Goal: Task Accomplishment & Management: Complete application form

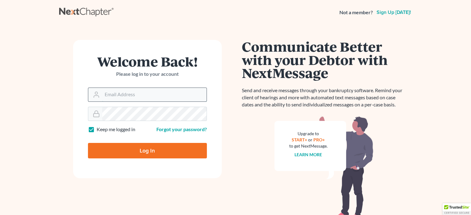
click at [130, 97] on input "Email Address" at bounding box center [154, 95] width 104 height 14
type input "[EMAIL_ADDRESS][DOMAIN_NAME]"
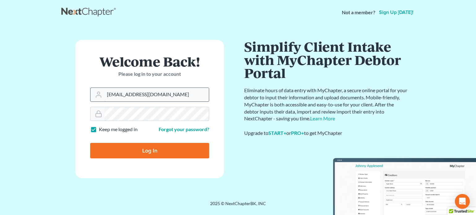
click at [90, 143] on input "Log In" at bounding box center [149, 150] width 119 height 15
type input "Thinking..."
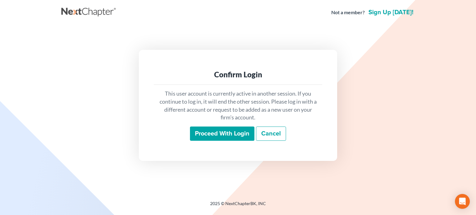
click at [226, 135] on input "Proceed with login" at bounding box center [222, 134] width 64 height 14
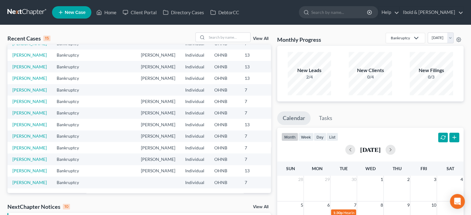
scroll to position [124, 0]
click at [16, 151] on link "[PERSON_NAME]" at bounding box center [29, 147] width 34 height 5
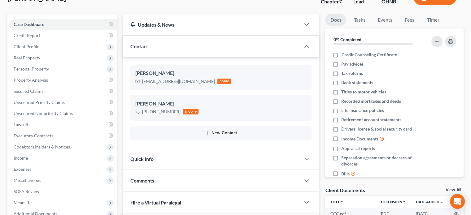
scroll to position [62, 0]
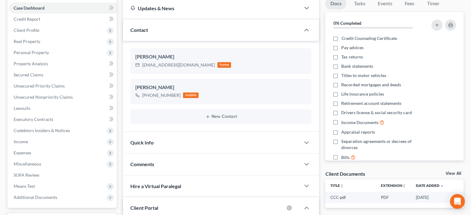
click at [165, 164] on div "Comments" at bounding box center [212, 164] width 178 height 21
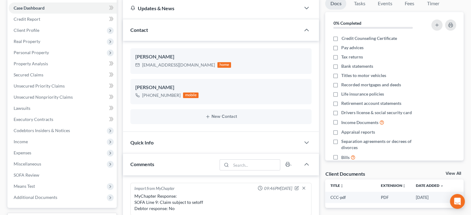
scroll to position [93, 0]
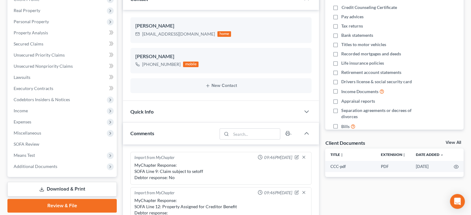
click at [165, 135] on div "Comments" at bounding box center [170, 133] width 94 height 21
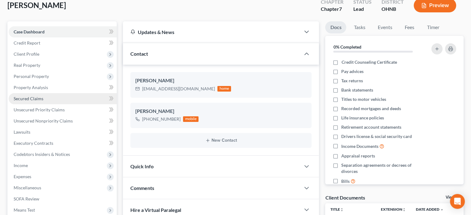
scroll to position [31, 0]
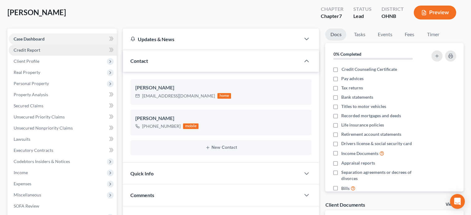
click at [31, 49] on span "Credit Report" at bounding box center [27, 49] width 27 height 5
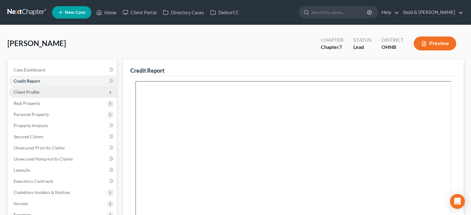
click at [27, 93] on span "Client Profile" at bounding box center [27, 92] width 26 height 5
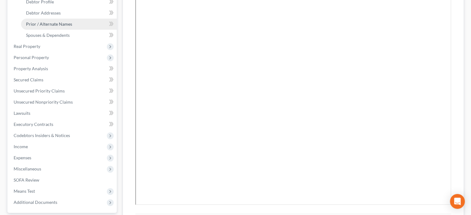
scroll to position [124, 0]
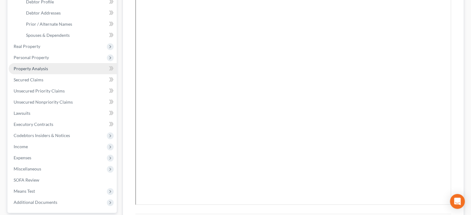
click at [27, 68] on span "Property Analysis" at bounding box center [31, 68] width 34 height 5
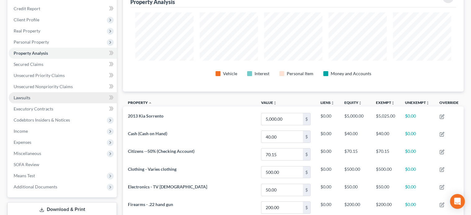
scroll to position [62, 0]
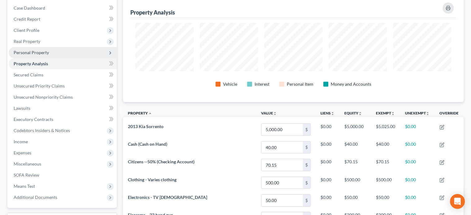
click at [29, 53] on span "Personal Property" at bounding box center [31, 52] width 35 height 5
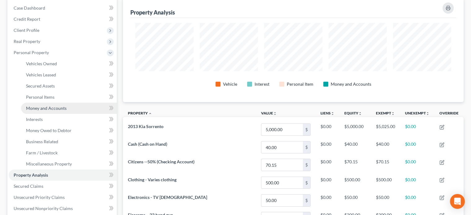
click at [42, 108] on span "Money and Accounts" at bounding box center [46, 108] width 41 height 5
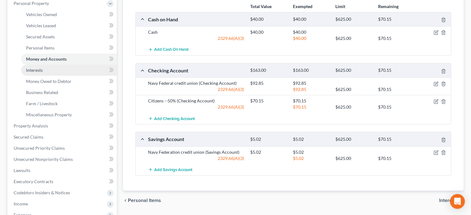
scroll to position [124, 0]
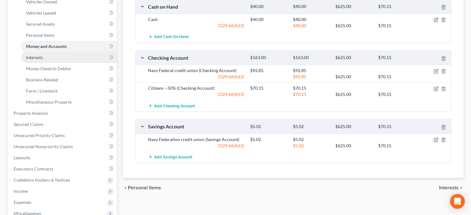
click at [38, 57] on span "Interests" at bounding box center [34, 57] width 17 height 5
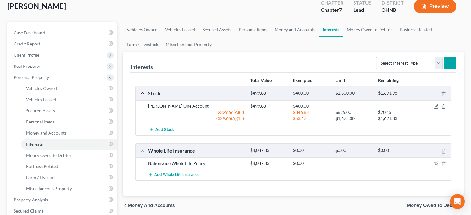
scroll to position [62, 0]
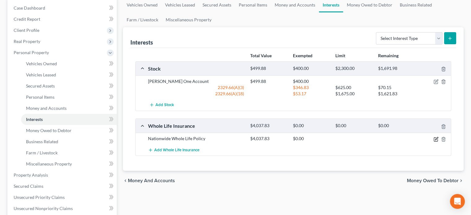
click at [435, 137] on icon "button" at bounding box center [436, 139] width 5 height 5
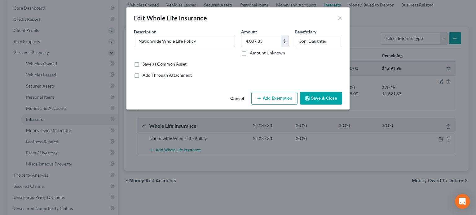
click at [319, 96] on button "Save & Close" at bounding box center [321, 98] width 42 height 13
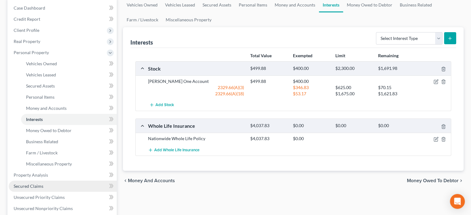
click at [38, 187] on span "Secured Claims" at bounding box center [29, 186] width 30 height 5
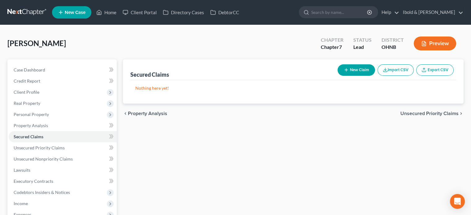
click at [355, 72] on button "New Claim" at bounding box center [357, 69] width 38 height 11
select select "0"
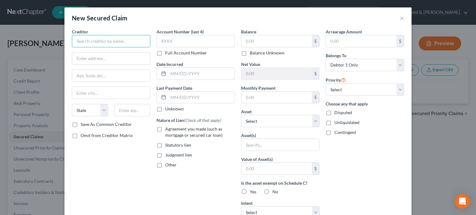
click at [121, 41] on input "text" at bounding box center [111, 41] width 78 height 12
type input "Nationwide Insurance Company"
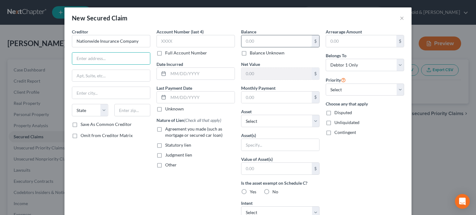
click at [281, 41] on input "text" at bounding box center [276, 41] width 70 height 12
type input "3,098.75"
click at [108, 63] on input "text" at bounding box center [111, 59] width 78 height 12
type input "1 Nationwide Plaza"
type input "Box 182835"
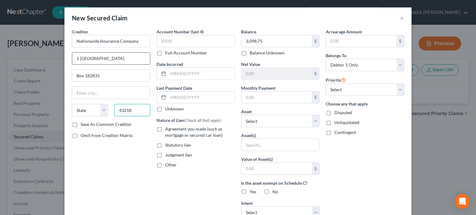
type input "43218"
type input "Columbus"
select select "36"
click at [179, 74] on input "text" at bounding box center [201, 74] width 66 height 12
type input "6/24/25"
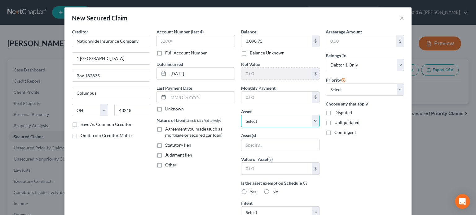
click at [314, 121] on select "Select Other Multiple Assets 2013 Kia Sorrento - $5000.0 Nationwide Whole Life …" at bounding box center [280, 121] width 78 height 12
select select "3"
click at [241, 115] on select "Select Other Multiple Assets 2013 Kia Sorrento - $5000.0 Nationwide Whole Life …" at bounding box center [280, 121] width 78 height 12
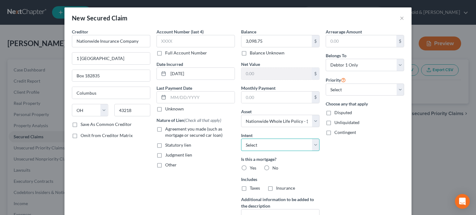
click at [314, 144] on select "Select Surrender Redeem Reaffirm Avoid Other" at bounding box center [280, 145] width 78 height 12
select select "4"
click at [241, 139] on select "Select Surrender Redeem Reaffirm Avoid Other" at bounding box center [280, 145] width 78 height 12
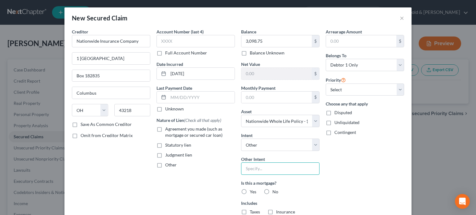
click at [254, 170] on input "text" at bounding box center [280, 169] width 78 height 12
type input "Retain and continue to pay"
click at [272, 191] on label "No" at bounding box center [275, 192] width 6 height 6
click at [275, 191] on input "No" at bounding box center [277, 191] width 4 height 4
radio input "true"
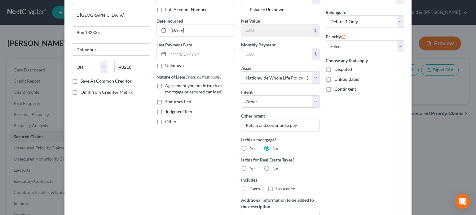
scroll to position [62, 0]
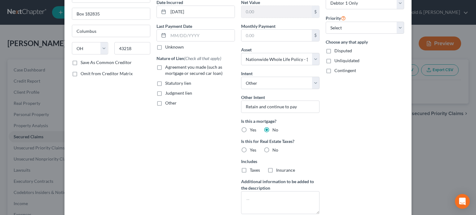
click at [272, 148] on label "No" at bounding box center [275, 150] width 6 height 6
click at [275, 148] on input "No" at bounding box center [277, 149] width 4 height 4
radio input "true"
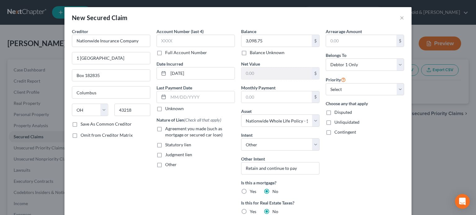
scroll to position [0, 0]
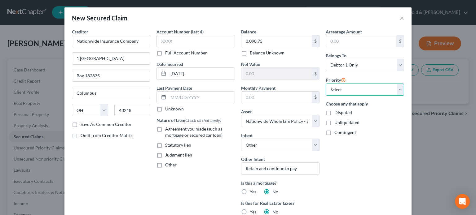
click at [399, 90] on select "Select 1st 2nd 3rd 4th 5th 6th 7th 8th 9th 10th 11th 12th 13th 14th 15th 16th 1…" at bounding box center [365, 90] width 78 height 12
select select "0"
click at [326, 84] on select "Select 1st 2nd 3rd 4th 5th 6th 7th 8th 9th 10th 11th 12th 13th 14th 15th 16th 1…" at bounding box center [365, 90] width 78 height 12
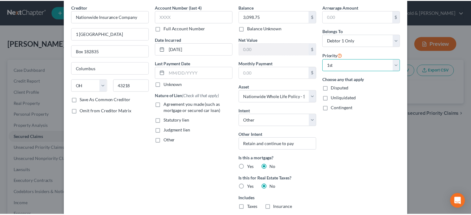
scroll to position [104, 0]
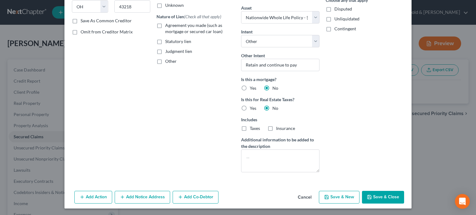
click at [377, 203] on button "Save & Close" at bounding box center [383, 197] width 42 height 13
select select
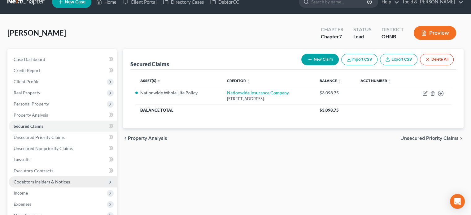
scroll to position [0, 0]
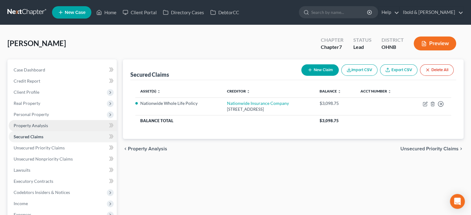
click at [33, 127] on span "Property Analysis" at bounding box center [31, 125] width 34 height 5
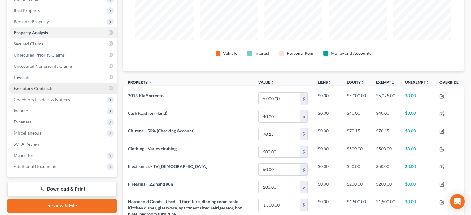
scroll to position [62, 0]
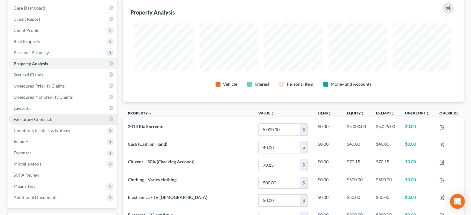
click at [31, 53] on span "Personal Property" at bounding box center [31, 52] width 35 height 5
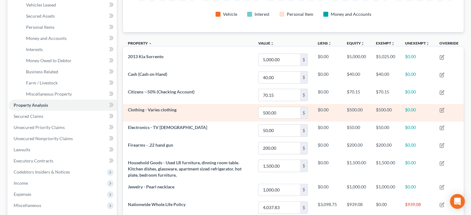
scroll to position [124, 0]
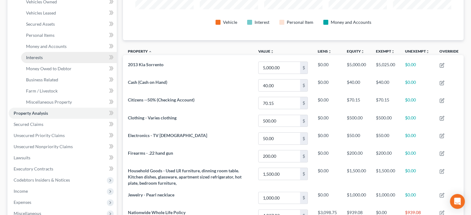
click at [33, 58] on span "Interests" at bounding box center [34, 57] width 17 height 5
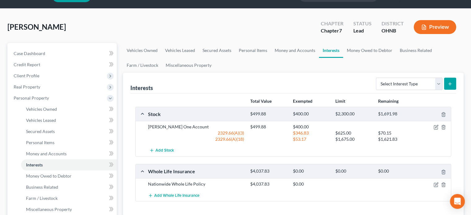
scroll to position [31, 0]
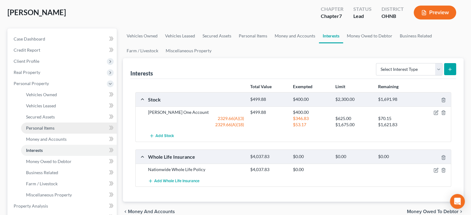
click at [45, 129] on span "Personal Items" at bounding box center [40, 128] width 29 height 5
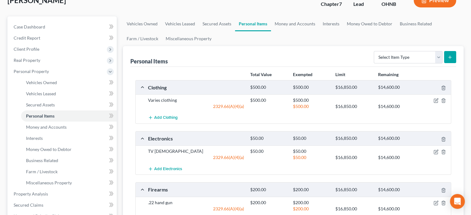
scroll to position [62, 0]
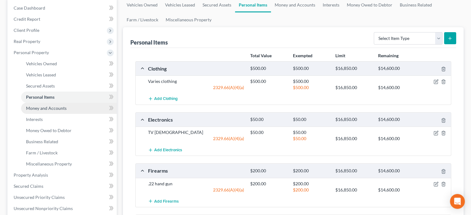
click at [42, 106] on span "Money and Accounts" at bounding box center [46, 108] width 41 height 5
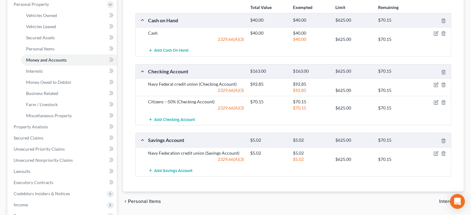
scroll to position [124, 0]
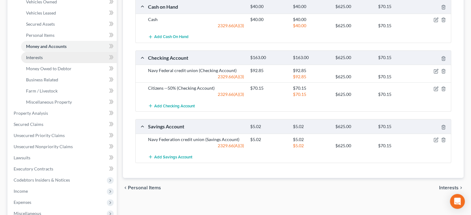
click at [35, 58] on span "Interests" at bounding box center [34, 57] width 17 height 5
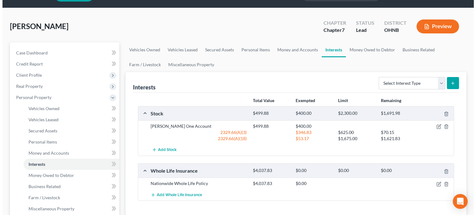
scroll to position [31, 0]
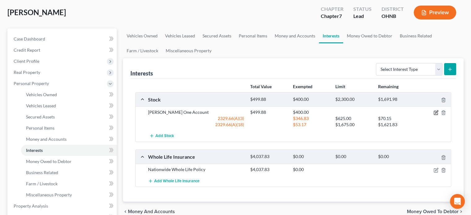
click at [436, 112] on icon "button" at bounding box center [436, 112] width 5 height 5
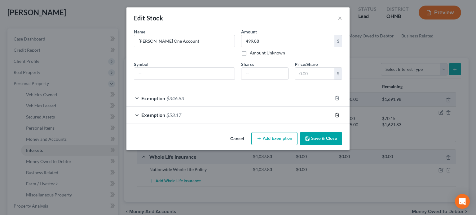
click at [337, 114] on icon "button" at bounding box center [337, 115] width 5 height 5
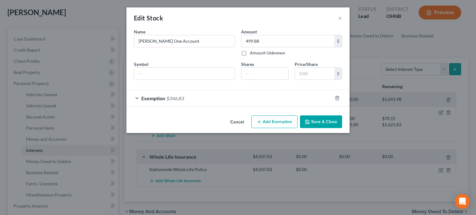
click at [337, 95] on div at bounding box center [340, 98] width 17 height 10
click at [338, 96] on icon "button" at bounding box center [337, 98] width 3 height 4
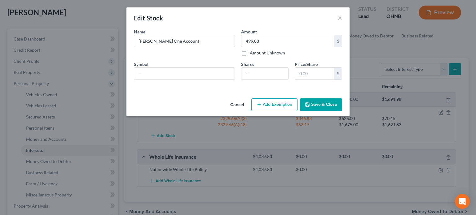
click at [275, 104] on button "Add Exemption" at bounding box center [274, 105] width 46 height 13
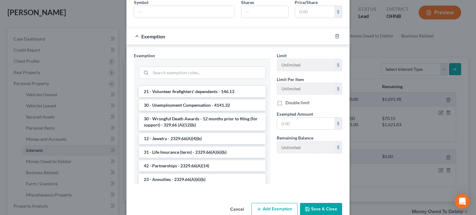
scroll to position [0, 0]
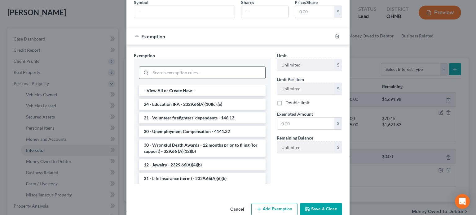
click at [168, 71] on input "search" at bounding box center [208, 73] width 115 height 12
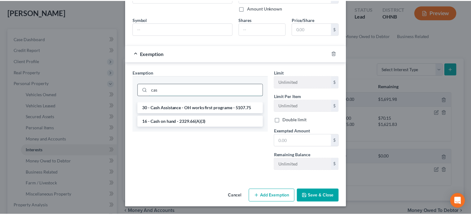
scroll to position [43, 0]
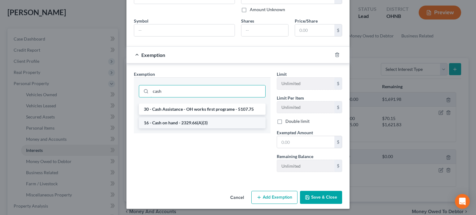
type input "cash"
click at [174, 124] on li "16 - Cash on hand - 2329.66(A)(3)" at bounding box center [202, 122] width 127 height 11
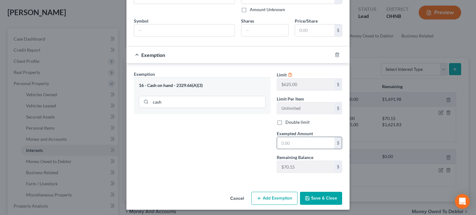
click at [296, 141] on input "text" at bounding box center [305, 143] width 57 height 12
type input "70.15"
click at [323, 201] on button "Save & Close" at bounding box center [321, 198] width 42 height 13
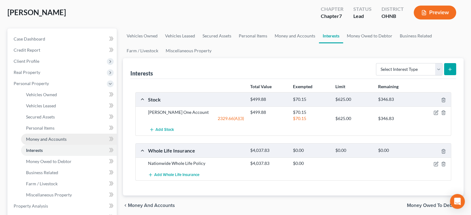
click at [41, 142] on span "Money and Accounts" at bounding box center [46, 139] width 41 height 5
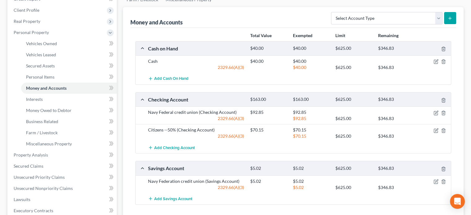
scroll to position [93, 0]
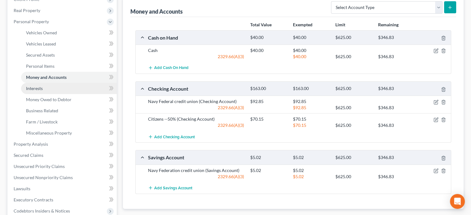
click at [37, 90] on span "Interests" at bounding box center [34, 88] width 17 height 5
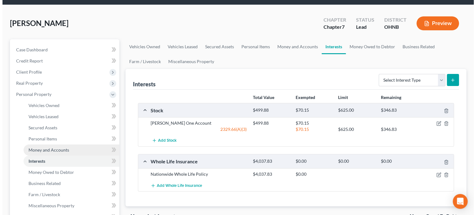
scroll to position [31, 0]
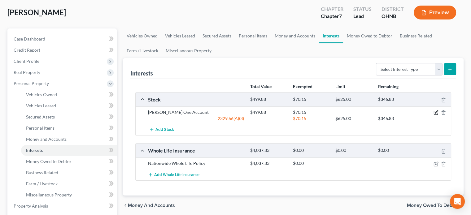
click at [437, 112] on icon "button" at bounding box center [436, 112] width 5 height 5
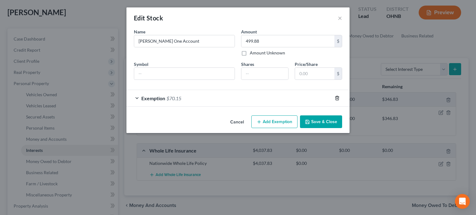
click at [337, 96] on icon "button" at bounding box center [337, 98] width 5 height 5
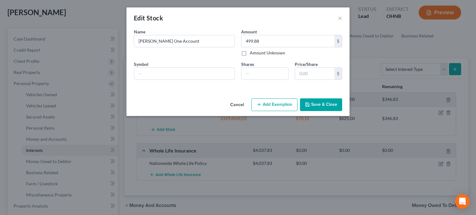
click at [268, 104] on button "Add Exemption" at bounding box center [274, 105] width 46 height 13
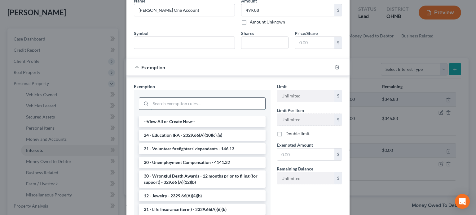
click at [162, 106] on input "search" at bounding box center [208, 104] width 115 height 12
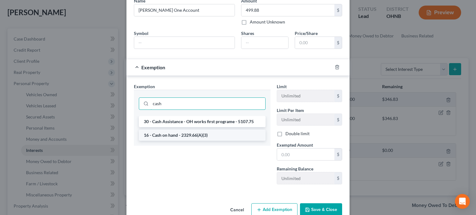
type input "cash"
click at [207, 133] on li "16 - Cash on hand - 2329.66(A)(3)" at bounding box center [202, 135] width 127 height 11
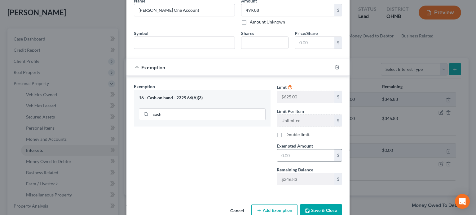
click at [307, 154] on input "text" at bounding box center [305, 156] width 57 height 12
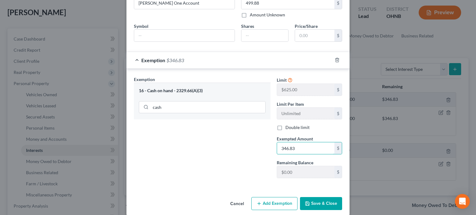
scroll to position [45, 0]
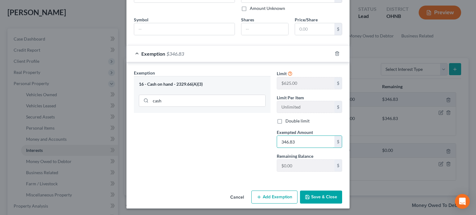
type input "346.83"
click at [269, 198] on button "Add Exemption" at bounding box center [274, 197] width 46 height 13
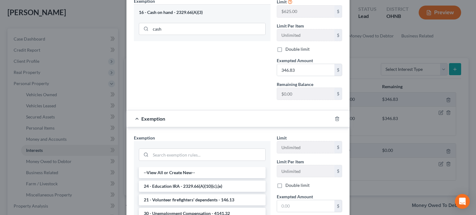
scroll to position [169, 0]
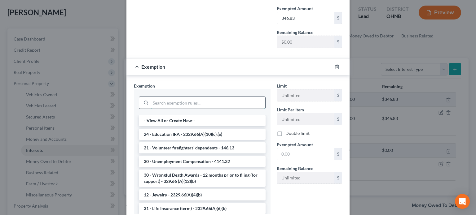
click at [167, 102] on input "search" at bounding box center [208, 103] width 115 height 12
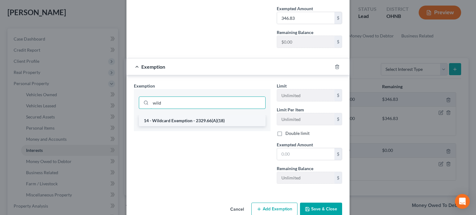
type input "wild"
click at [174, 125] on li "14 - Wildcard Exemption - 2329.66(A)(18)" at bounding box center [202, 120] width 127 height 11
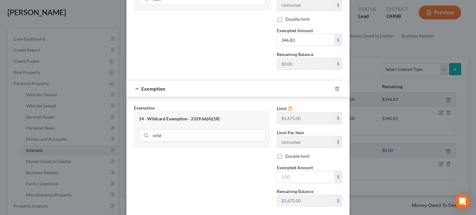
scroll to position [155, 0]
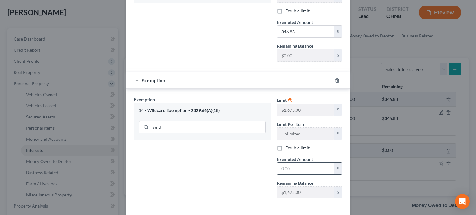
click at [287, 168] on input "text" at bounding box center [305, 169] width 57 height 12
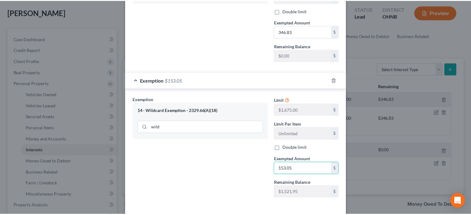
scroll to position [181, 0]
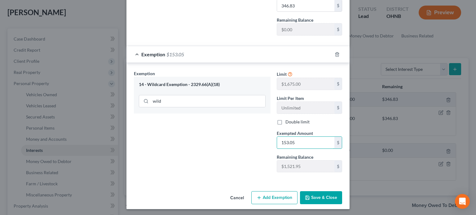
type input "153.05"
click at [326, 194] on button "Save & Close" at bounding box center [321, 198] width 42 height 13
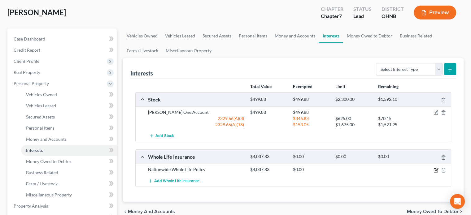
click at [436, 170] on icon "button" at bounding box center [436, 169] width 3 height 3
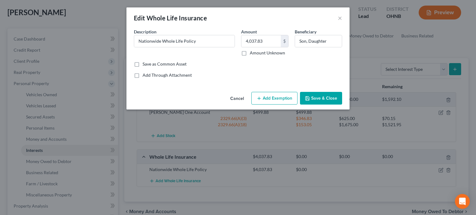
click at [317, 98] on button "Save & Close" at bounding box center [321, 98] width 42 height 13
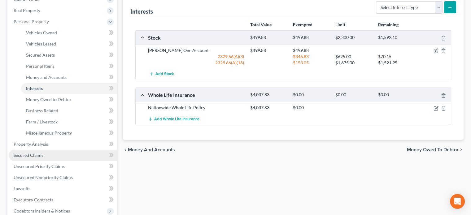
click at [36, 156] on span "Secured Claims" at bounding box center [29, 155] width 30 height 5
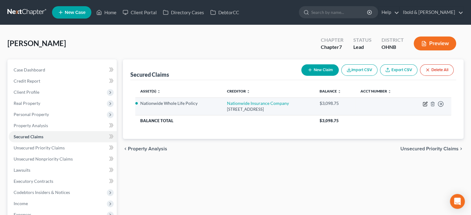
click at [425, 105] on icon "button" at bounding box center [425, 104] width 5 height 5
select select "36"
select select "3"
select select "4"
select select "0"
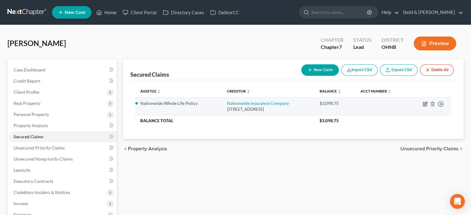
select select "0"
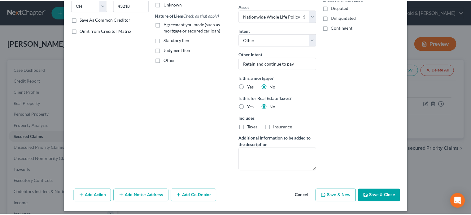
scroll to position [109, 0]
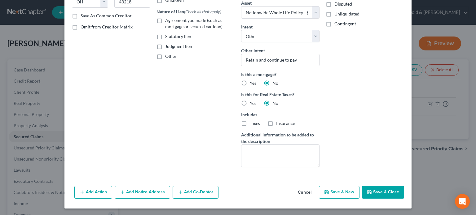
click at [378, 194] on button "Save & Close" at bounding box center [383, 192] width 42 height 13
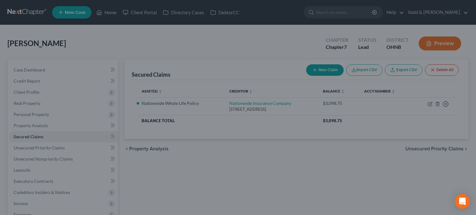
select select "3"
type input "0"
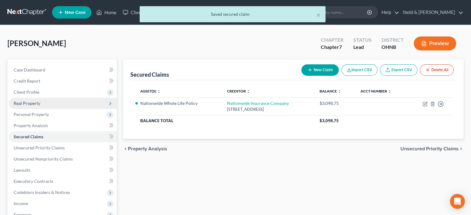
click at [28, 108] on span "Real Property" at bounding box center [63, 103] width 108 height 11
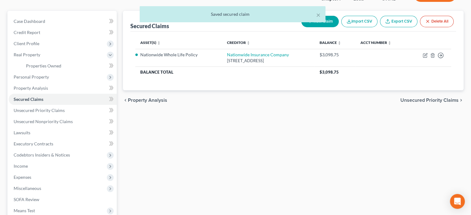
scroll to position [124, 0]
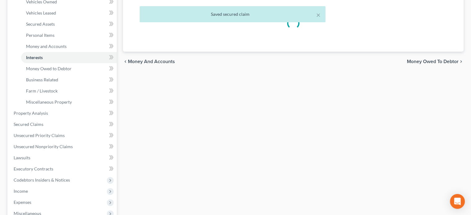
scroll to position [93, 0]
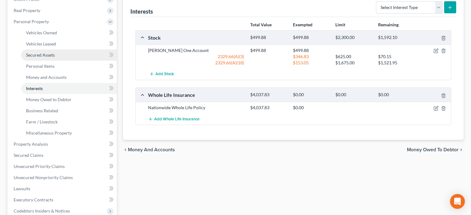
click at [38, 56] on span "Secured Assets" at bounding box center [40, 54] width 29 height 5
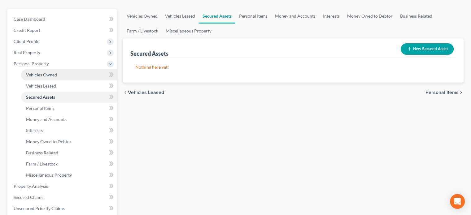
scroll to position [62, 0]
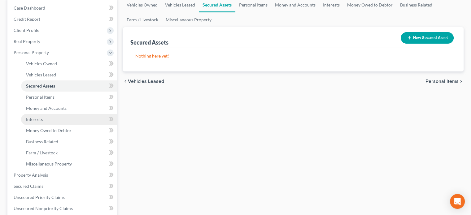
click at [34, 118] on span "Interests" at bounding box center [34, 119] width 17 height 5
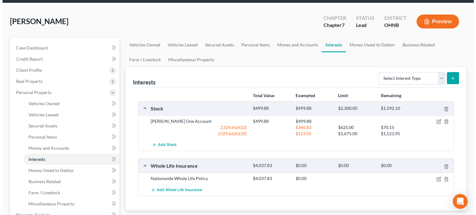
scroll to position [93, 0]
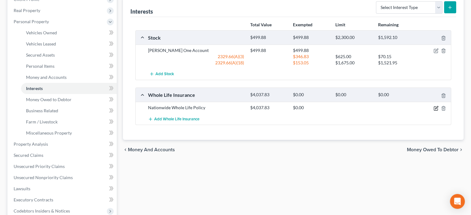
click at [434, 108] on icon "button" at bounding box center [436, 109] width 4 height 4
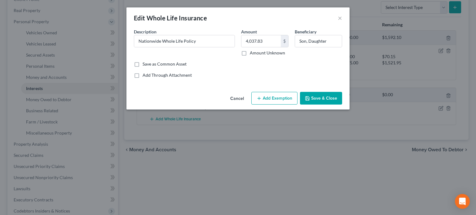
click at [262, 98] on button "Add Exemption" at bounding box center [274, 98] width 46 height 13
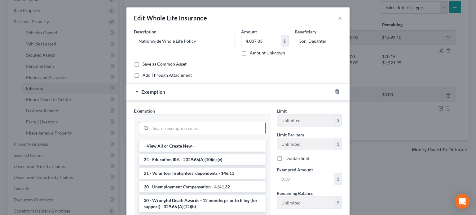
click at [170, 126] on input "search" at bounding box center [208, 128] width 115 height 12
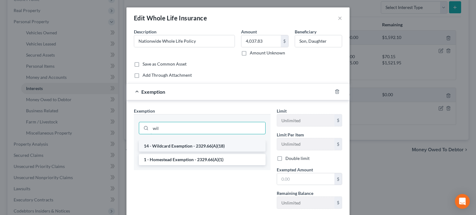
type input "wil"
click at [179, 146] on li "14 - Wildcard Exemption - 2329.66(A)(18)" at bounding box center [202, 146] width 127 height 11
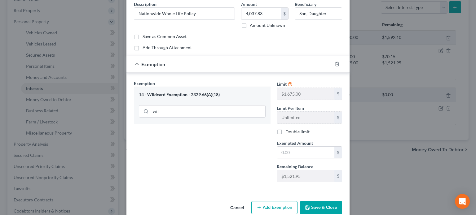
scroll to position [38, 0]
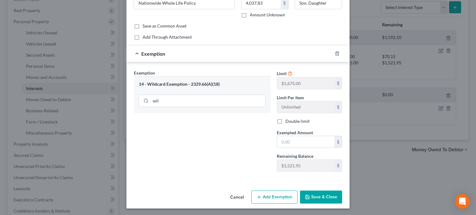
click at [324, 197] on button "Save & Close" at bounding box center [321, 197] width 42 height 13
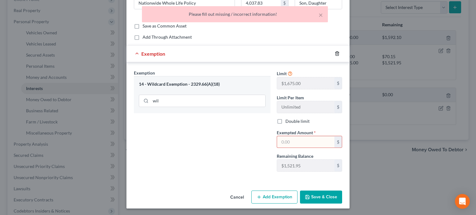
click at [337, 54] on line "button" at bounding box center [337, 54] width 0 height 1
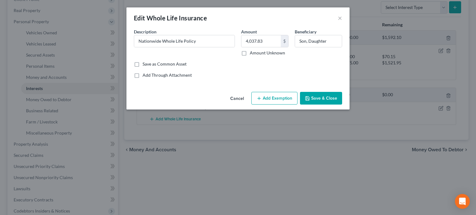
click at [270, 97] on button "Add Exemption" at bounding box center [274, 98] width 46 height 13
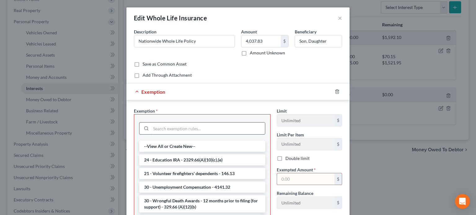
click at [175, 131] on input "search" at bounding box center [208, 129] width 114 height 12
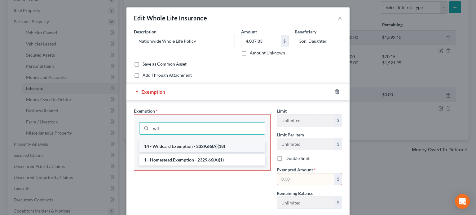
type input "wil"
click at [185, 145] on li "14 - Wildcard Exemption - 2329.66(A)(18)" at bounding box center [202, 146] width 126 height 11
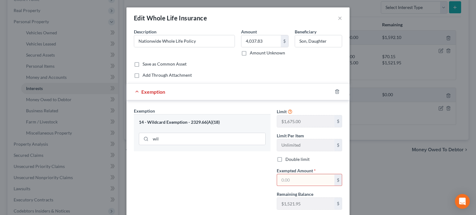
click at [293, 180] on input "text" at bounding box center [305, 180] width 57 height 12
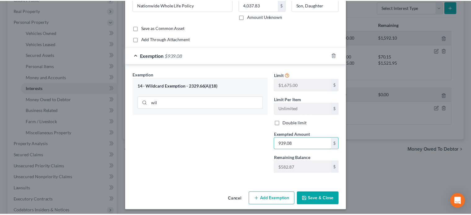
scroll to position [38, 0]
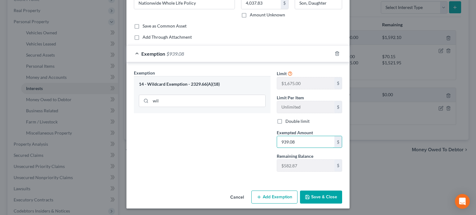
type input "939.08"
click at [322, 195] on button "Save & Close" at bounding box center [321, 197] width 42 height 13
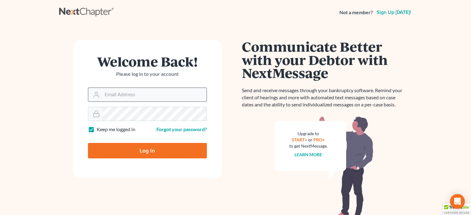
click at [119, 99] on input "Email Address" at bounding box center [154, 95] width 104 height 14
type input "[EMAIL_ADDRESS][DOMAIN_NAME]"
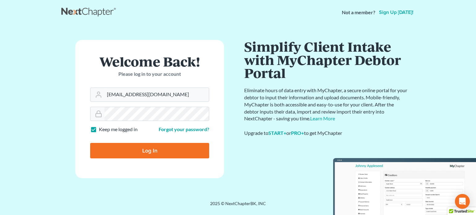
click at [143, 152] on input "Log In" at bounding box center [149, 150] width 119 height 15
type input "Thinking..."
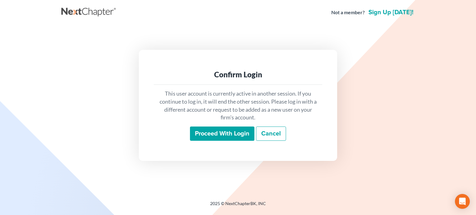
click at [210, 132] on input "Proceed with login" at bounding box center [222, 134] width 64 height 14
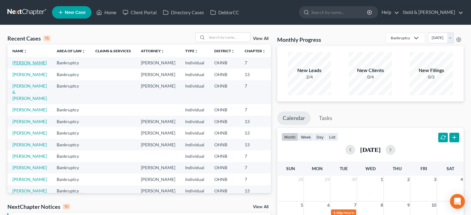
click at [16, 65] on link "[PERSON_NAME]" at bounding box center [29, 62] width 34 height 5
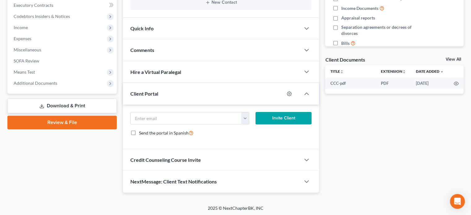
click at [51, 105] on link "Download & Print" at bounding box center [61, 106] width 109 height 15
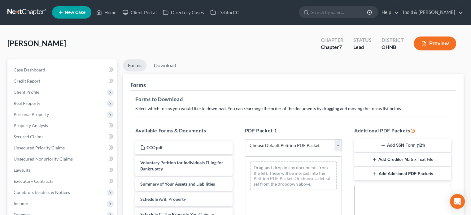
click at [337, 147] on select "Choose Default Petition PDF Packet Complete Bankruptcy Petition (all forms and …" at bounding box center [293, 145] width 97 height 12
select select "0"
click at [245, 139] on select "Choose Default Petition PDF Packet Complete Bankruptcy Petition (all forms and …" at bounding box center [293, 145] width 97 height 12
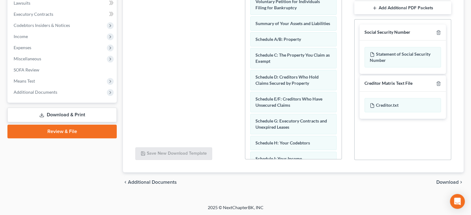
click at [448, 182] on span "Download" at bounding box center [448, 182] width 22 height 5
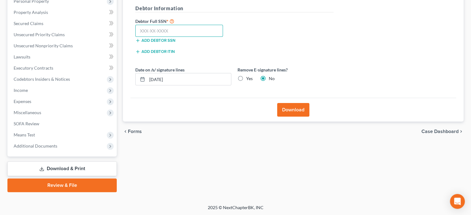
click at [179, 32] on input "text" at bounding box center [179, 31] width 88 height 12
click at [179, 33] on input "text" at bounding box center [179, 31] width 88 height 12
type input "280-58-0938"
click at [291, 110] on button "Download" at bounding box center [293, 110] width 32 height 14
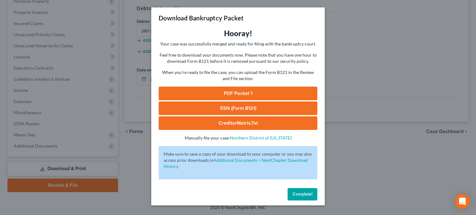
click at [265, 92] on link "PDF Packet 1" at bounding box center [238, 94] width 159 height 14
click at [237, 110] on link "SSN (Form B121)" at bounding box center [238, 109] width 159 height 14
click at [305, 193] on span "Complete!" at bounding box center [303, 194] width 20 height 5
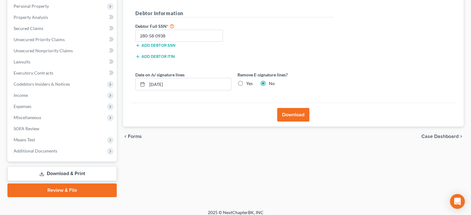
scroll to position [0, 0]
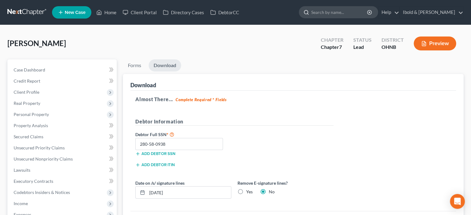
click at [362, 12] on input "search" at bounding box center [339, 12] width 57 height 11
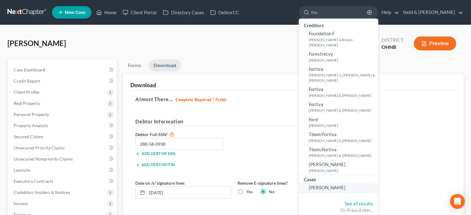
type input "fox"
click at [340, 185] on span "[PERSON_NAME]" at bounding box center [327, 188] width 37 height 6
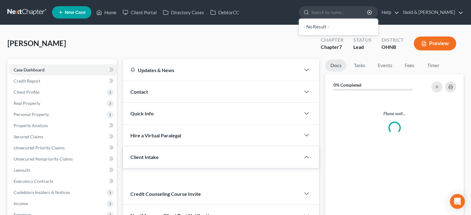
click at [340, 177] on div "Please wait..." at bounding box center [394, 159] width 139 height 127
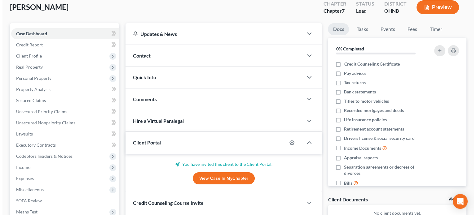
scroll to position [93, 0]
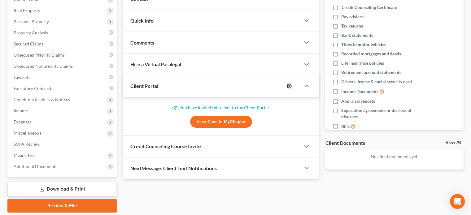
click at [290, 86] on icon "button" at bounding box center [289, 86] width 5 height 5
select select "0"
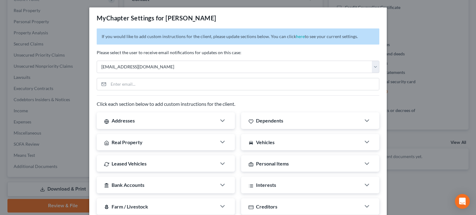
click at [269, 26] on div "MyChapter Settings for [PERSON_NAME]" at bounding box center [238, 17] width 298 height 21
click at [192, 29] on p "If you would like to add custom instructions for the client, please update sect…" at bounding box center [238, 37] width 283 height 16
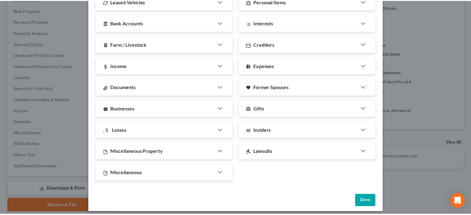
scroll to position [166, 0]
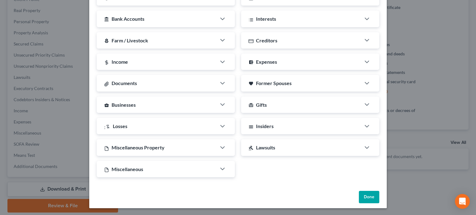
click at [371, 194] on button "Done" at bounding box center [369, 197] width 20 height 12
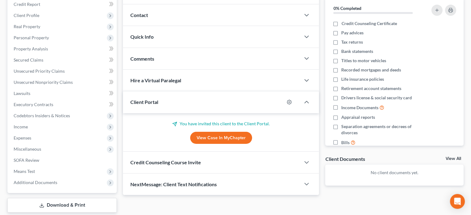
scroll to position [62, 0]
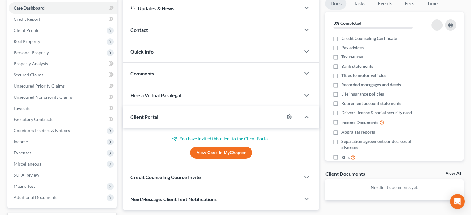
click at [217, 153] on link "View Case in MyChapter" at bounding box center [221, 153] width 62 height 12
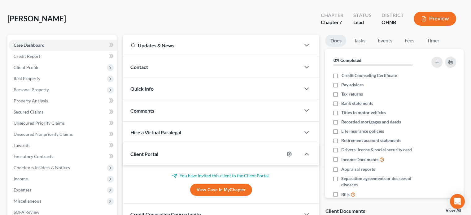
scroll to position [0, 0]
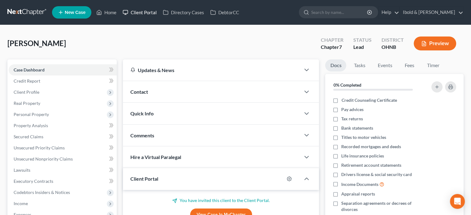
click at [142, 13] on link "Client Portal" at bounding box center [140, 12] width 40 height 11
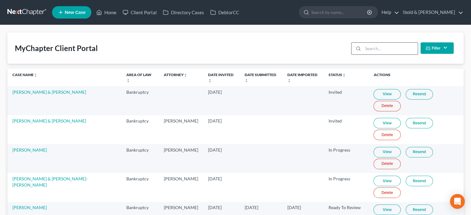
click at [393, 51] on input "search" at bounding box center [390, 49] width 55 height 12
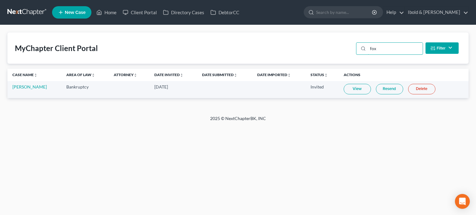
type input "fox"
click at [391, 90] on link "Resend" at bounding box center [389, 89] width 27 height 11
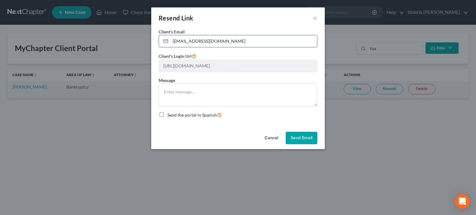
drag, startPoint x: 223, startPoint y: 44, endPoint x: 171, endPoint y: 46, distance: 52.1
click at [171, 46] on input "[EMAIL_ADDRESS][DOMAIN_NAME]" at bounding box center [243, 41] width 147 height 12
type input "[EMAIL_ADDRESS][DOMAIN_NAME]"
click at [303, 137] on button "Send Email" at bounding box center [302, 138] width 32 height 12
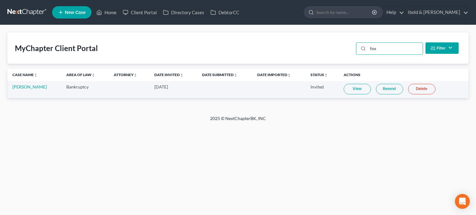
drag, startPoint x: 397, startPoint y: 49, endPoint x: 351, endPoint y: 52, distance: 45.6
click at [351, 52] on div "MyChapter Client Portal fox Filter Status Filter... Invited In Progress Ready T…" at bounding box center [237, 48] width 461 height 31
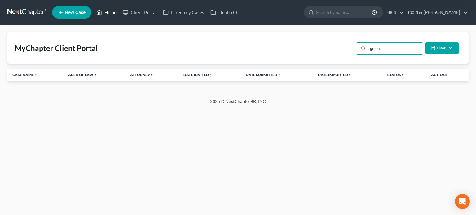
type input "germ"
click at [104, 13] on link "Home" at bounding box center [106, 12] width 26 height 11
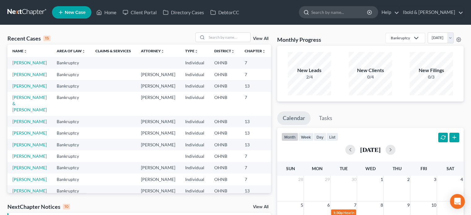
click at [354, 12] on input "search" at bounding box center [339, 12] width 57 height 11
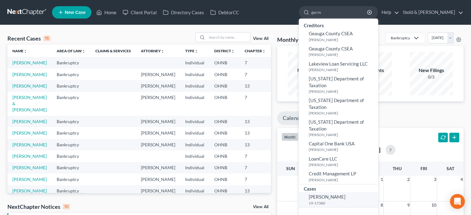
type input "germ"
click at [346, 194] on span "[PERSON_NAME]" at bounding box center [327, 197] width 37 height 6
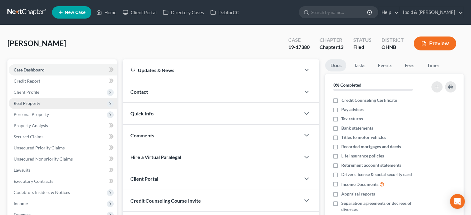
click at [29, 105] on span "Real Property" at bounding box center [27, 103] width 27 height 5
click at [27, 99] on span "Real Property" at bounding box center [63, 103] width 108 height 11
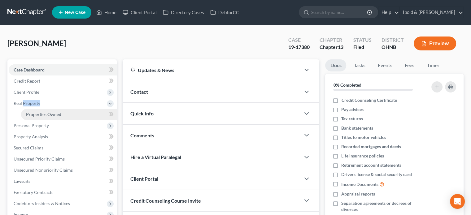
click at [36, 111] on link "Properties Owned" at bounding box center [69, 114] width 96 height 11
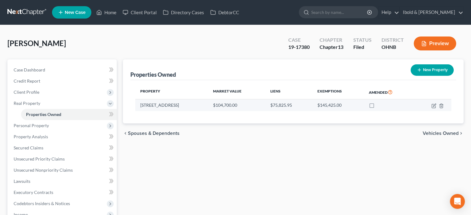
click at [168, 104] on td "[STREET_ADDRESS]" at bounding box center [171, 105] width 73 height 12
click at [435, 105] on icon "button" at bounding box center [434, 106] width 5 height 5
select select "36"
select select "0"
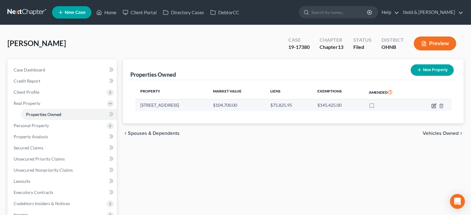
select select "0"
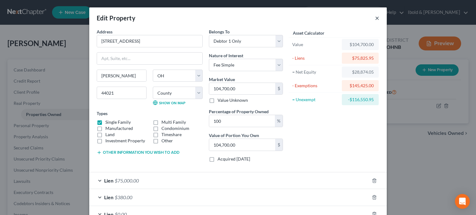
click at [376, 16] on button "×" at bounding box center [377, 17] width 4 height 7
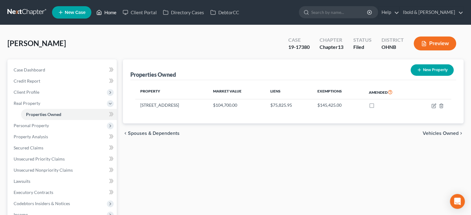
click at [104, 9] on link "Home" at bounding box center [106, 12] width 26 height 11
